Goal: Task Accomplishment & Management: Manage account settings

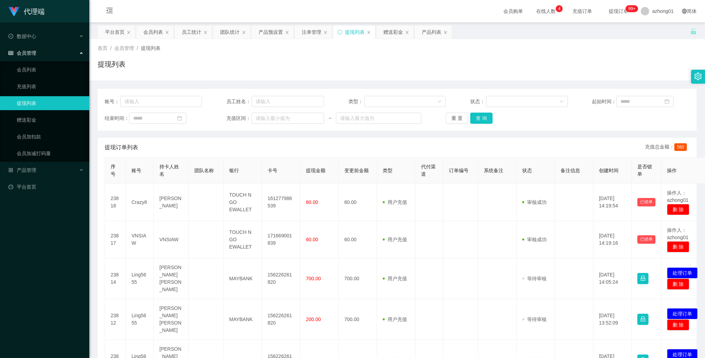
scroll to position [37, 0]
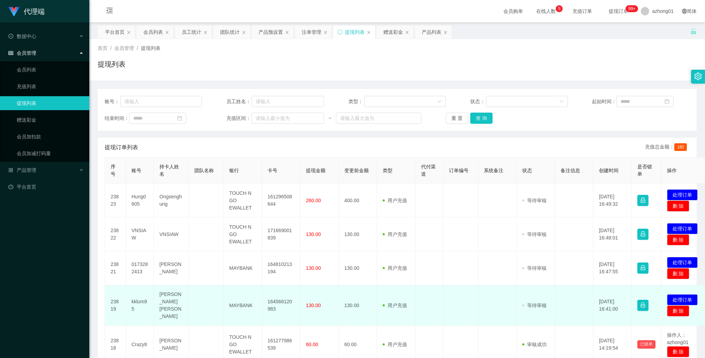
click at [275, 301] on td "164566120983" at bounding box center [281, 305] width 38 height 41
copy td "164566120983"
click at [675, 295] on button "处理订单" at bounding box center [682, 300] width 31 height 11
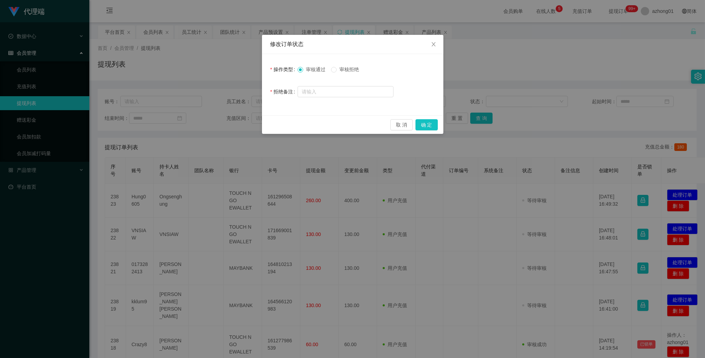
click at [438, 126] on div "取 消 确 定" at bounding box center [352, 125] width 181 height 18
click at [433, 124] on button "确 定" at bounding box center [427, 124] width 22 height 11
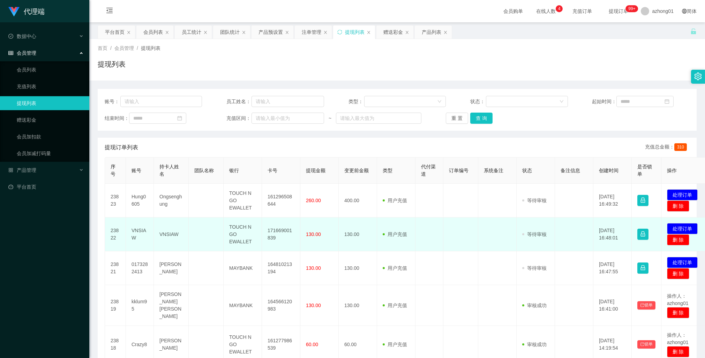
click at [346, 250] on td "130.00" at bounding box center [358, 235] width 38 height 34
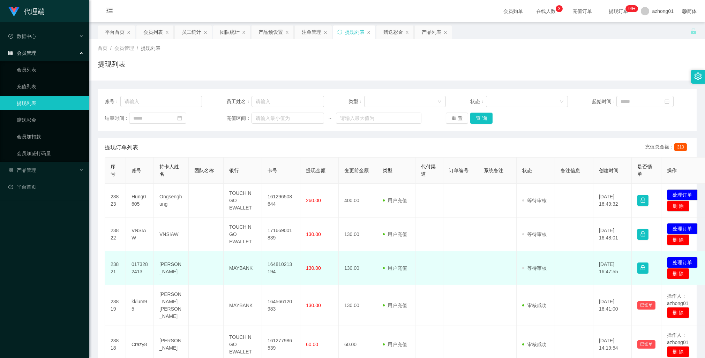
click at [277, 265] on td "164810213194" at bounding box center [281, 269] width 38 height 34
copy td "164810213194"
click at [685, 259] on button "处理订单" at bounding box center [682, 262] width 31 height 11
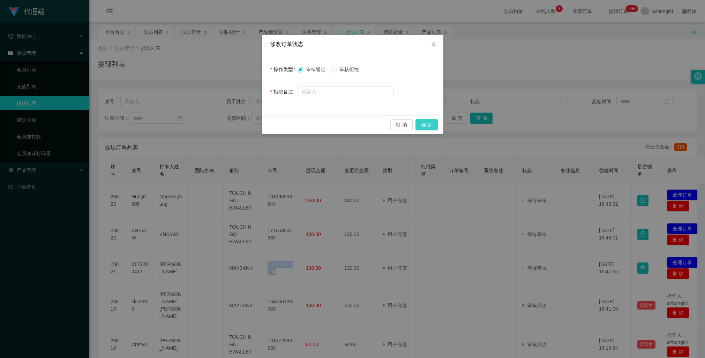
click at [423, 123] on button "确 定" at bounding box center [427, 124] width 22 height 11
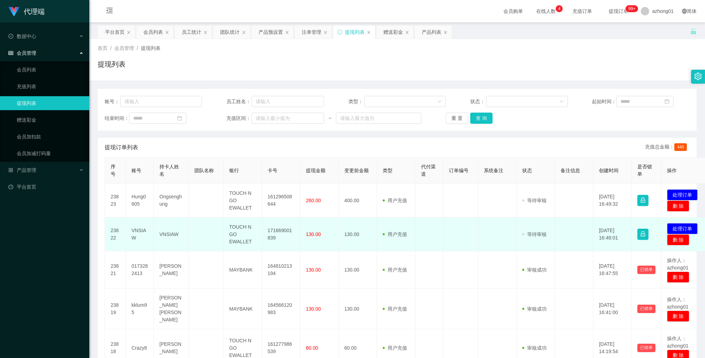
click at [362, 250] on td "130.00" at bounding box center [358, 235] width 38 height 34
click at [274, 233] on td "171669001839" at bounding box center [281, 235] width 38 height 34
copy td "171669001839"
click at [683, 224] on button "处理订单" at bounding box center [682, 228] width 31 height 11
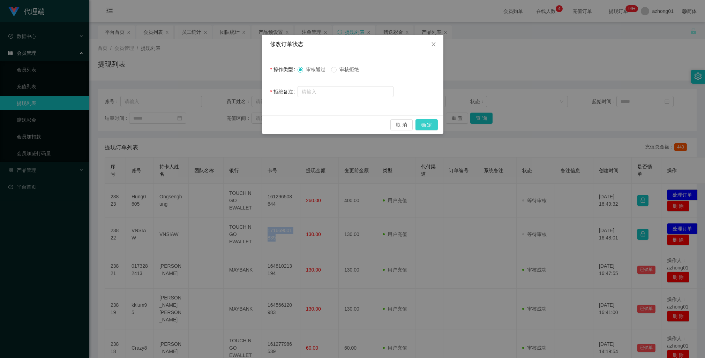
click at [427, 126] on button "确 定" at bounding box center [427, 124] width 22 height 11
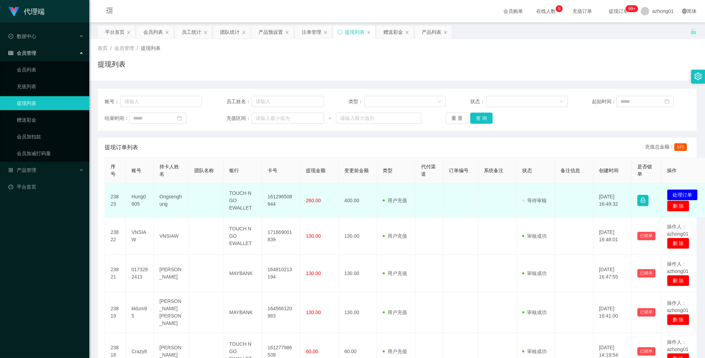
click at [274, 198] on td "161296508644" at bounding box center [281, 201] width 38 height 34
copy td "161296508644"
click at [274, 198] on td "161296508644" at bounding box center [281, 201] width 38 height 34
copy td "161296508644"
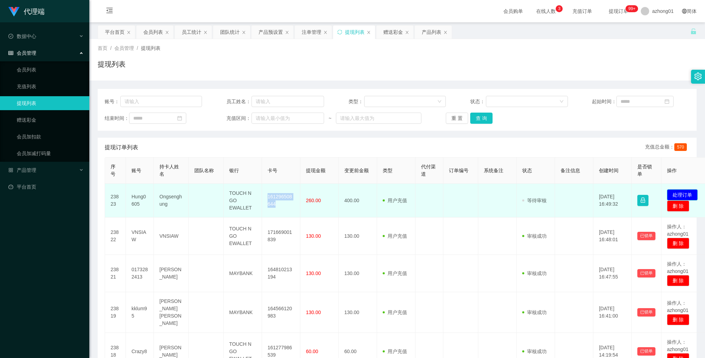
click at [679, 193] on button "处理订单" at bounding box center [682, 195] width 31 height 11
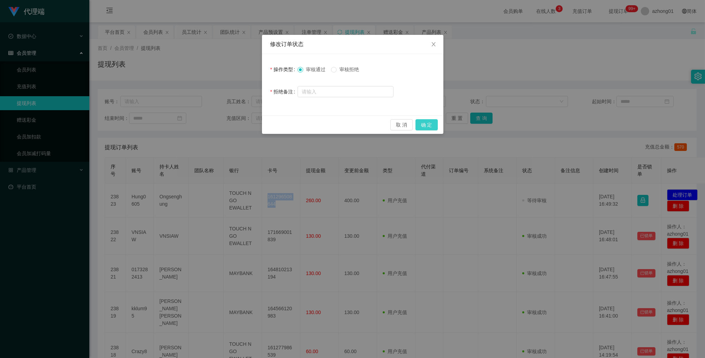
click at [429, 123] on button "确 定" at bounding box center [427, 124] width 22 height 11
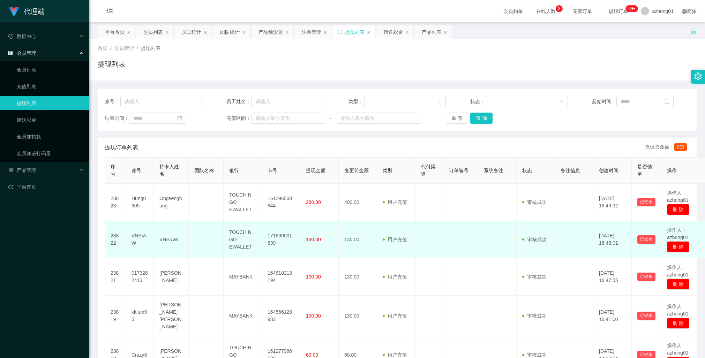
click at [413, 221] on td "用户充值 人工扣款" at bounding box center [396, 239] width 38 height 37
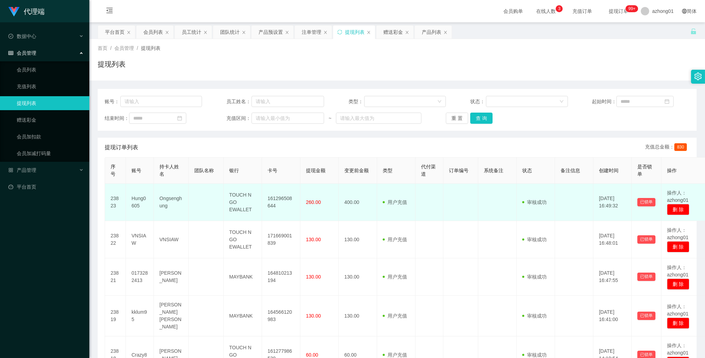
click at [141, 201] on td "Hung0605" at bounding box center [140, 202] width 28 height 37
copy td "Hung0605"
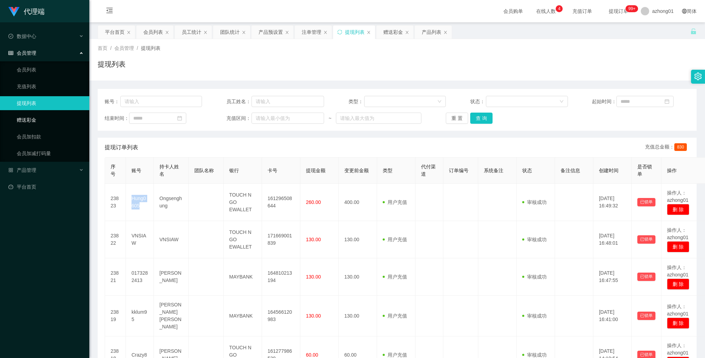
click at [32, 120] on link "赠送彩金" at bounding box center [50, 120] width 67 height 14
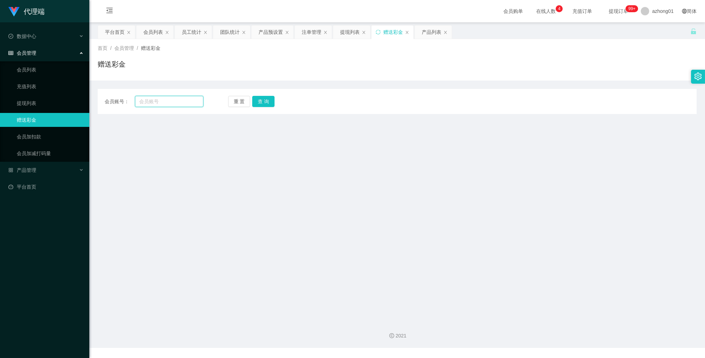
click at [165, 99] on input "text" at bounding box center [169, 101] width 68 height 11
paste input "Hung0605"
type input "Hung0605"
click at [267, 100] on button "查 询" at bounding box center [263, 101] width 22 height 11
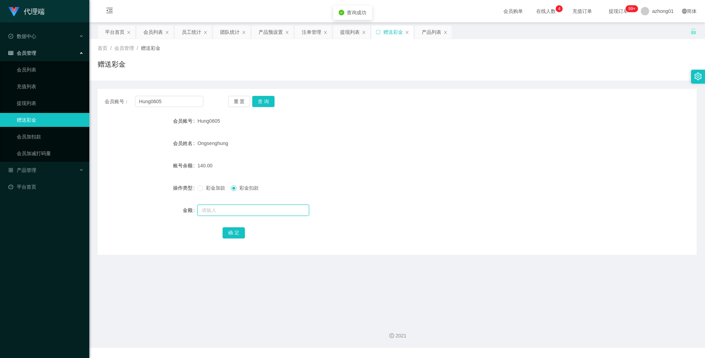
click at [229, 207] on input "text" at bounding box center [254, 210] width 112 height 11
type input "140"
click at [230, 235] on button "确 定" at bounding box center [234, 233] width 22 height 11
click at [17, 106] on link "提现列表" at bounding box center [50, 103] width 67 height 14
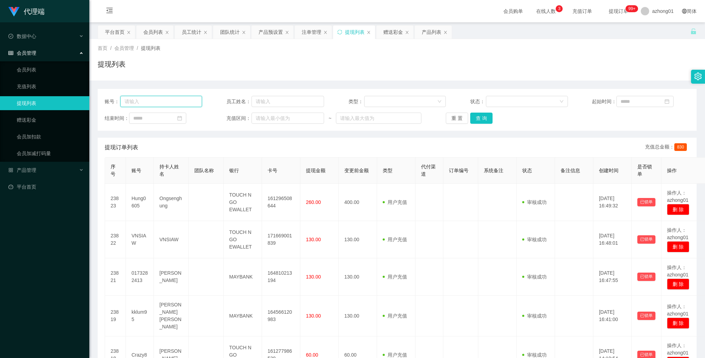
click at [131, 102] on input "text" at bounding box center [161, 101] width 82 height 11
paste input "kklum95"
type input "kklum95"
click at [478, 118] on button "查 询" at bounding box center [481, 118] width 22 height 11
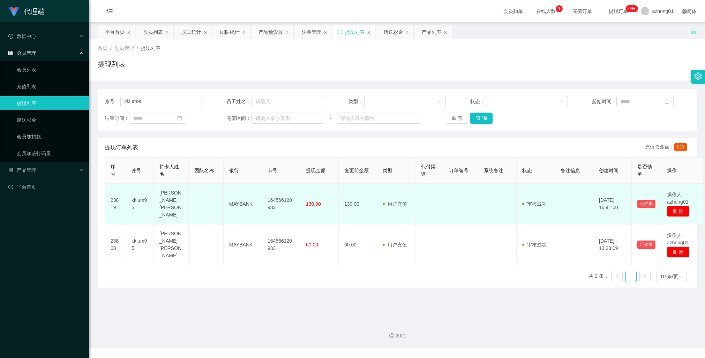
click at [281, 200] on td "164566120983" at bounding box center [281, 204] width 38 height 41
copy td "164566120983"
